Goal: Task Accomplishment & Management: Use online tool/utility

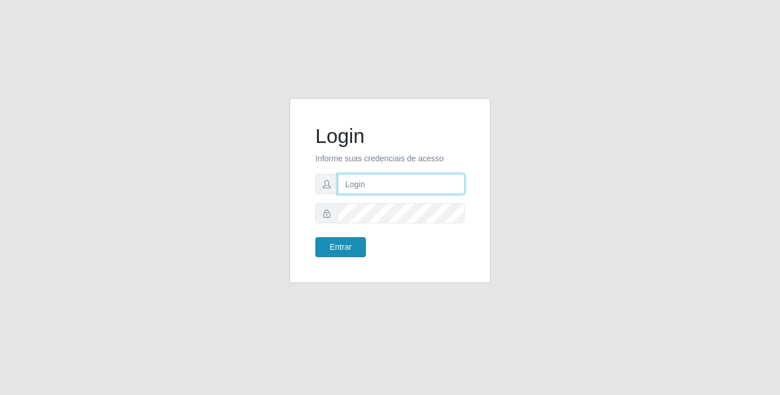
type input "Raissa@B9"
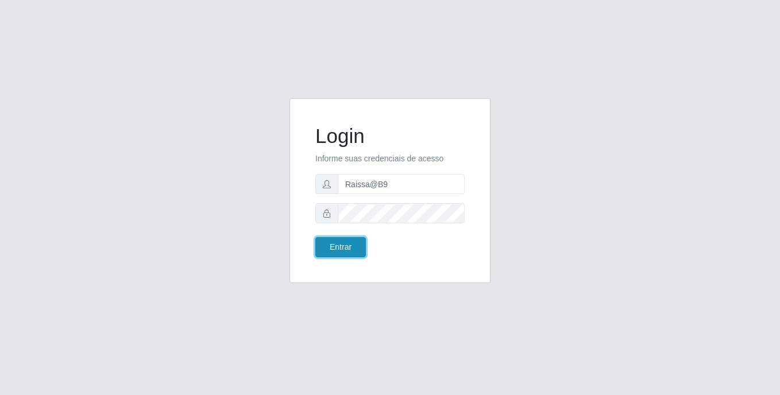
click at [342, 253] on button "Entrar" at bounding box center [340, 247] width 51 height 20
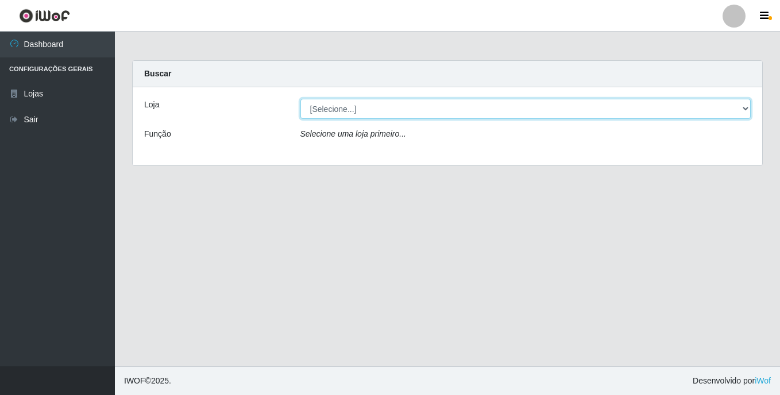
click at [745, 107] on select "[Selecione...] Bemais Supermercados - B9 Bessa" at bounding box center [525, 109] width 451 height 20
select select "410"
click at [300, 99] on select "[Selecione...] Bemais Supermercados - B9 Bessa" at bounding box center [525, 109] width 451 height 20
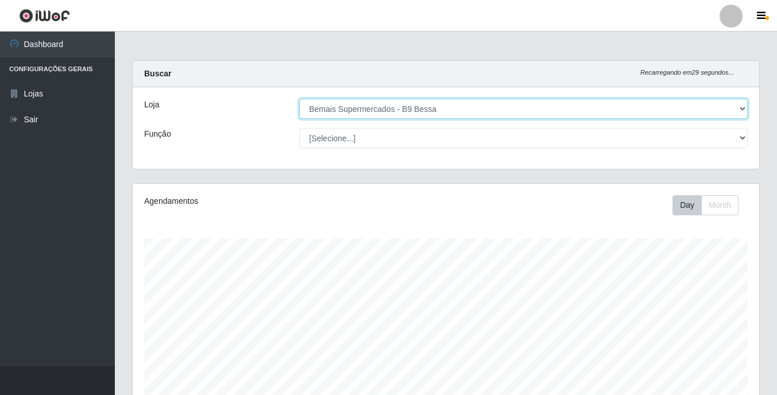
scroll to position [238, 626]
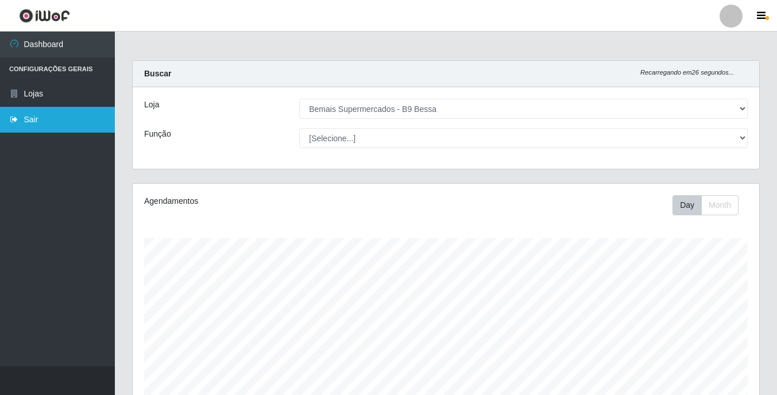
click at [33, 118] on link "Sair" at bounding box center [57, 120] width 115 height 26
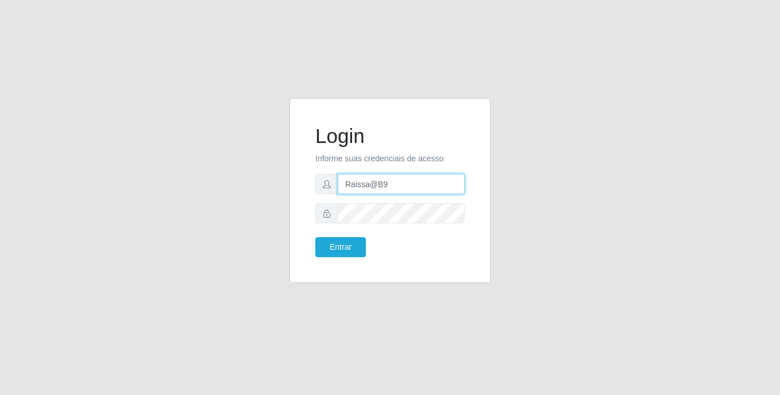
click at [417, 180] on input "Raissa@B9" at bounding box center [401, 184] width 127 height 20
type input "R"
type input "sabrina@b9"
click at [420, 183] on input "sabrina@b9" at bounding box center [401, 184] width 127 height 20
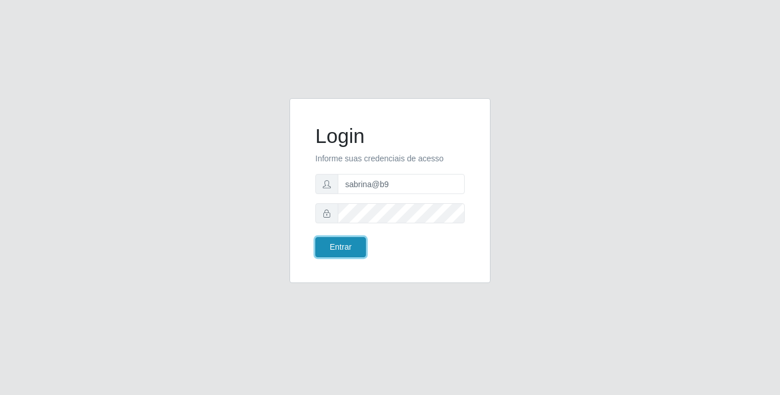
click at [336, 247] on button "Entrar" at bounding box center [340, 247] width 51 height 20
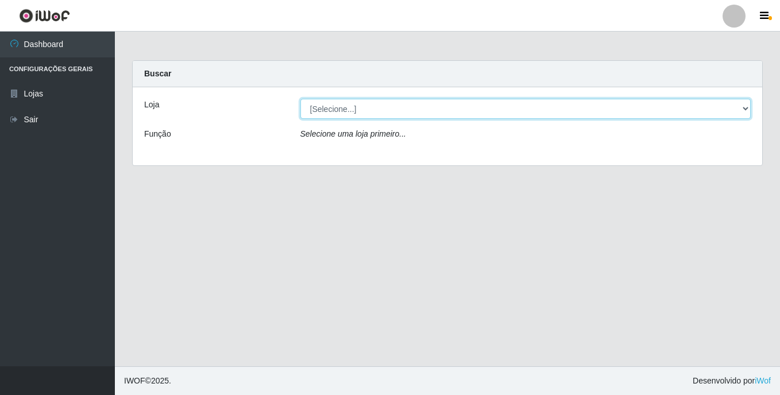
click at [745, 109] on select "[Selecione...] Bemais Supermercados - B9 Bessa" at bounding box center [525, 109] width 451 height 20
select select "410"
click at [300, 99] on select "[Selecione...] Bemais Supermercados - B9 Bessa" at bounding box center [525, 109] width 451 height 20
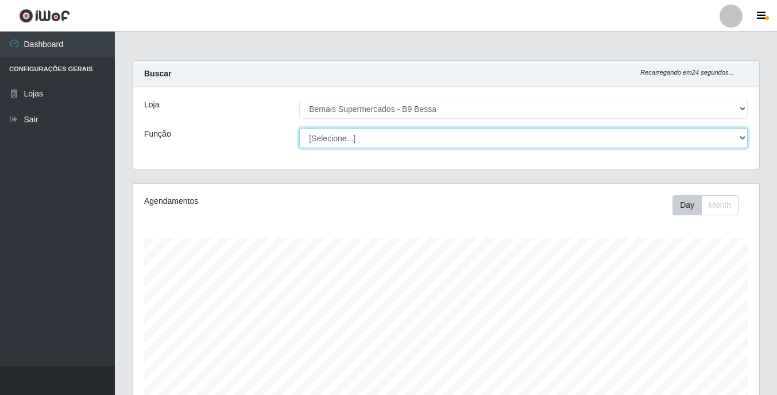
click at [739, 138] on select "[Selecione...] ASG ASG + ASG ++ Auxiliar de Estoque Auxiliar de [GEOGRAPHIC_DAT…" at bounding box center [523, 138] width 448 height 20
click at [738, 135] on select "[Selecione...] ASG ASG + ASG ++ Auxiliar de Estoque Auxiliar de [GEOGRAPHIC_DAT…" at bounding box center [523, 138] width 448 height 20
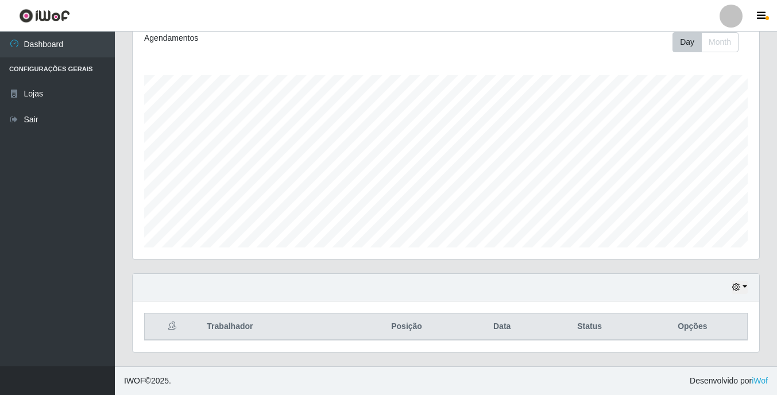
click at [747, 289] on div "Hoje 1 dia 3 dias 1 Semana Não encerrados" at bounding box center [446, 288] width 626 height 28
click at [746, 280] on div "Hoje 1 dia 3 dias 1 Semana Não encerrados" at bounding box center [446, 288] width 626 height 28
click at [743, 288] on button "button" at bounding box center [739, 287] width 16 height 13
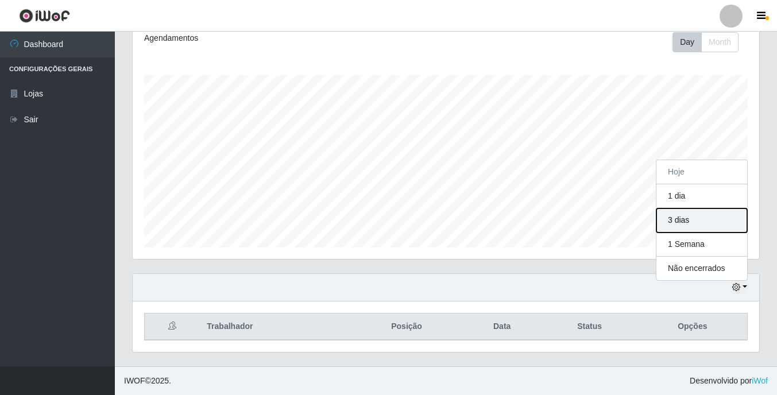
click at [687, 222] on button "3 dias" at bounding box center [701, 220] width 91 height 24
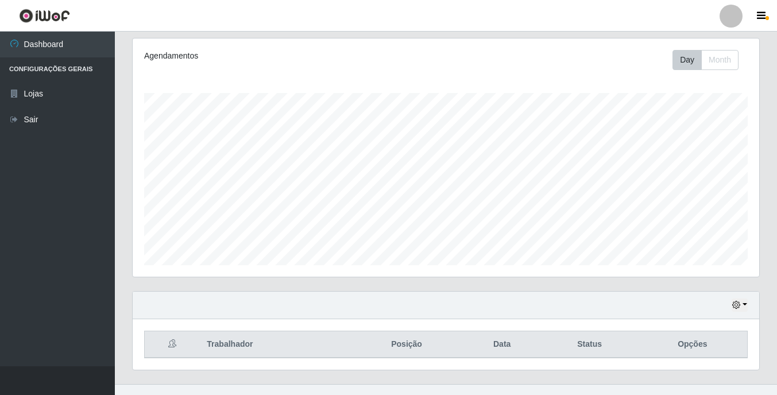
scroll to position [163, 0]
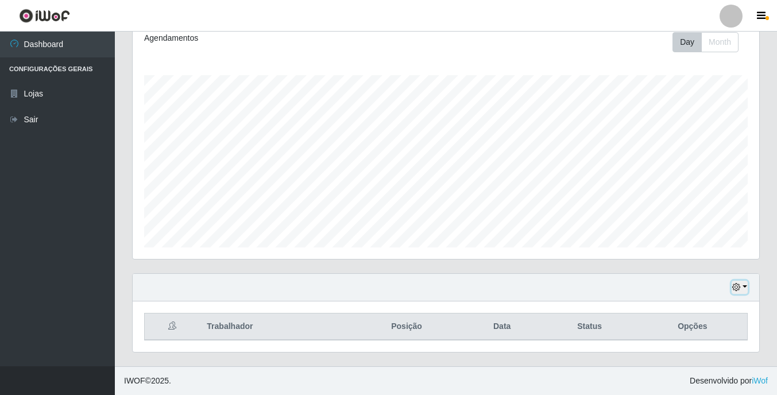
click at [747, 290] on button "button" at bounding box center [739, 287] width 16 height 13
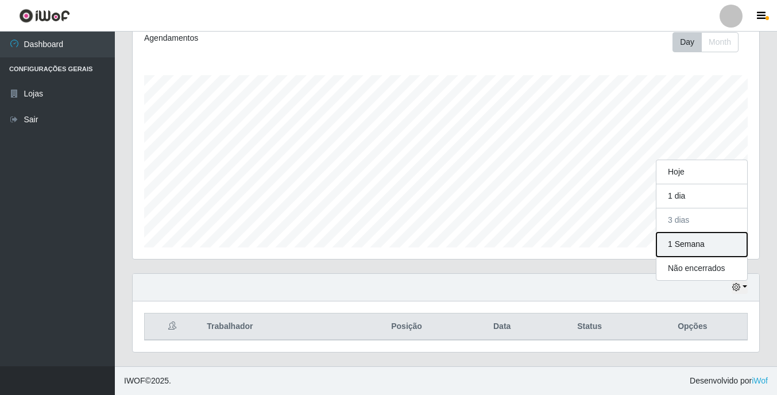
click at [691, 241] on button "1 Semana" at bounding box center [701, 245] width 91 height 24
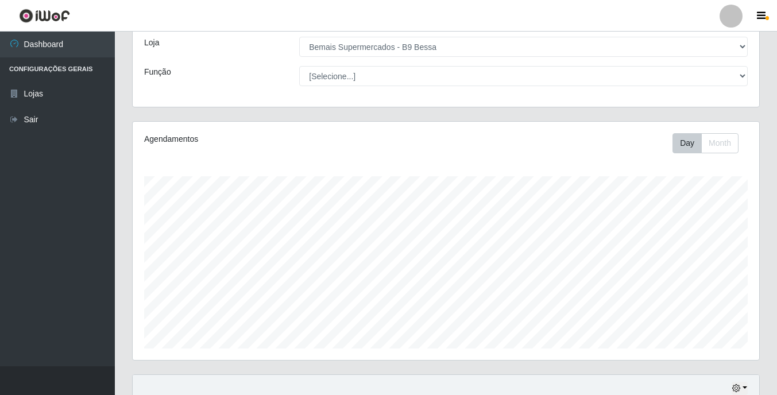
scroll to position [0, 0]
